Goal: Task Accomplishment & Management: Manage account settings

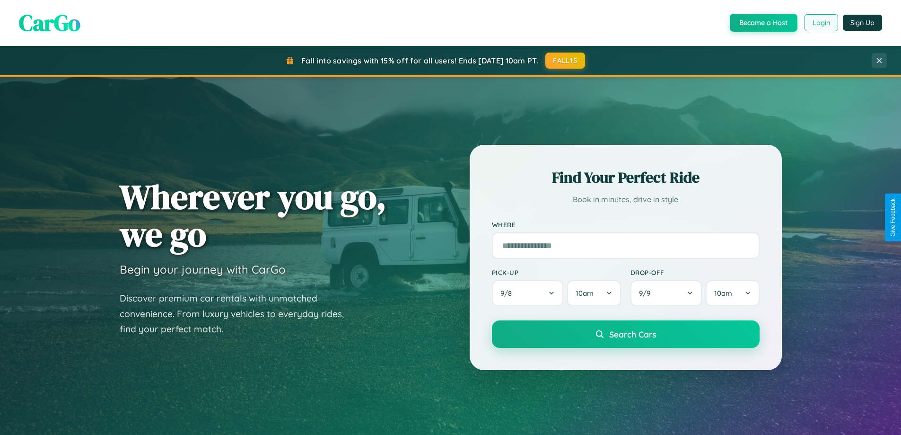
click at [821, 23] on button "Login" at bounding box center [822, 22] width 34 height 17
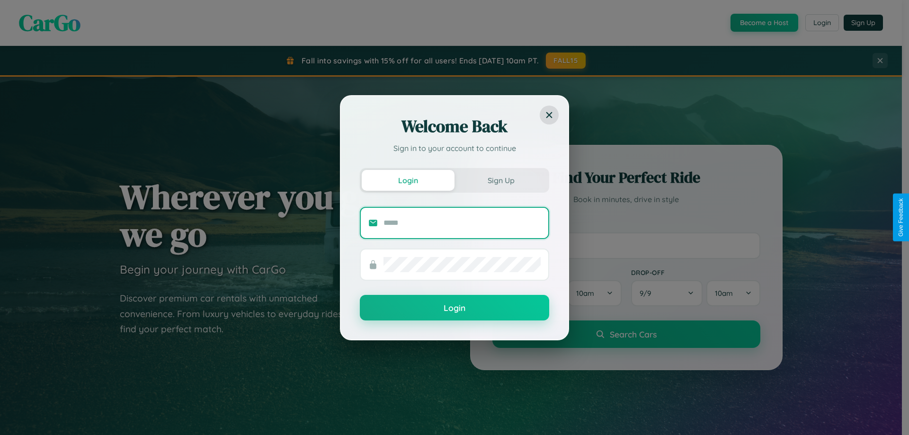
click at [462, 222] on input "text" at bounding box center [461, 222] width 157 height 15
type input "**********"
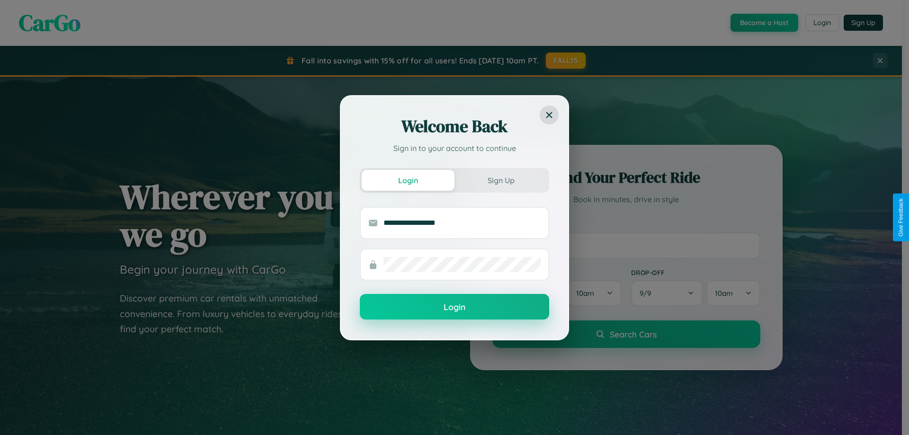
click at [454, 307] on button "Login" at bounding box center [454, 307] width 189 height 26
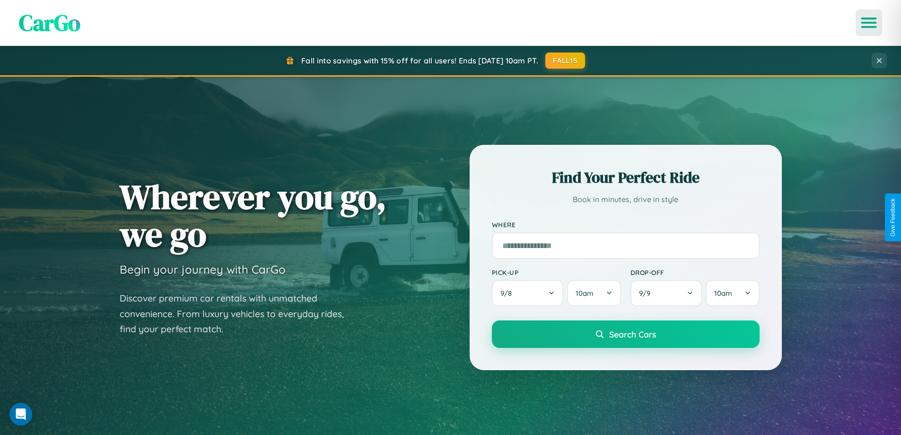
click at [869, 23] on icon "Open menu" at bounding box center [870, 22] width 14 height 9
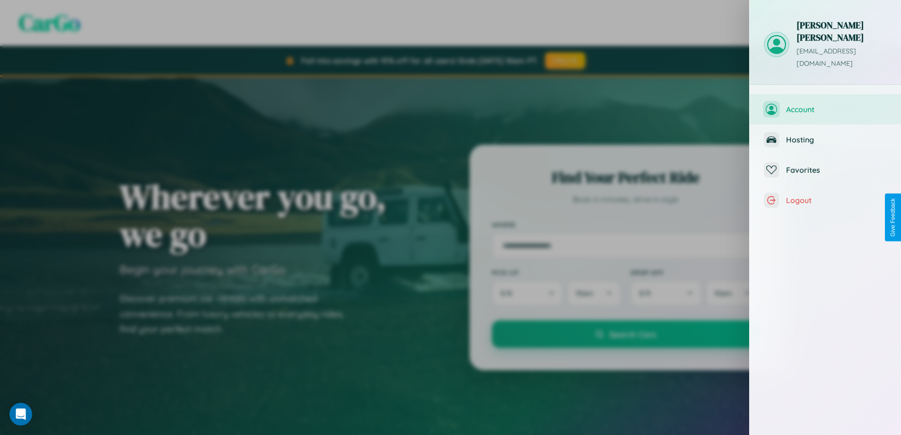
click at [826, 105] on span "Account" at bounding box center [836, 109] width 101 height 9
